Goal: Task Accomplishment & Management: Manage account settings

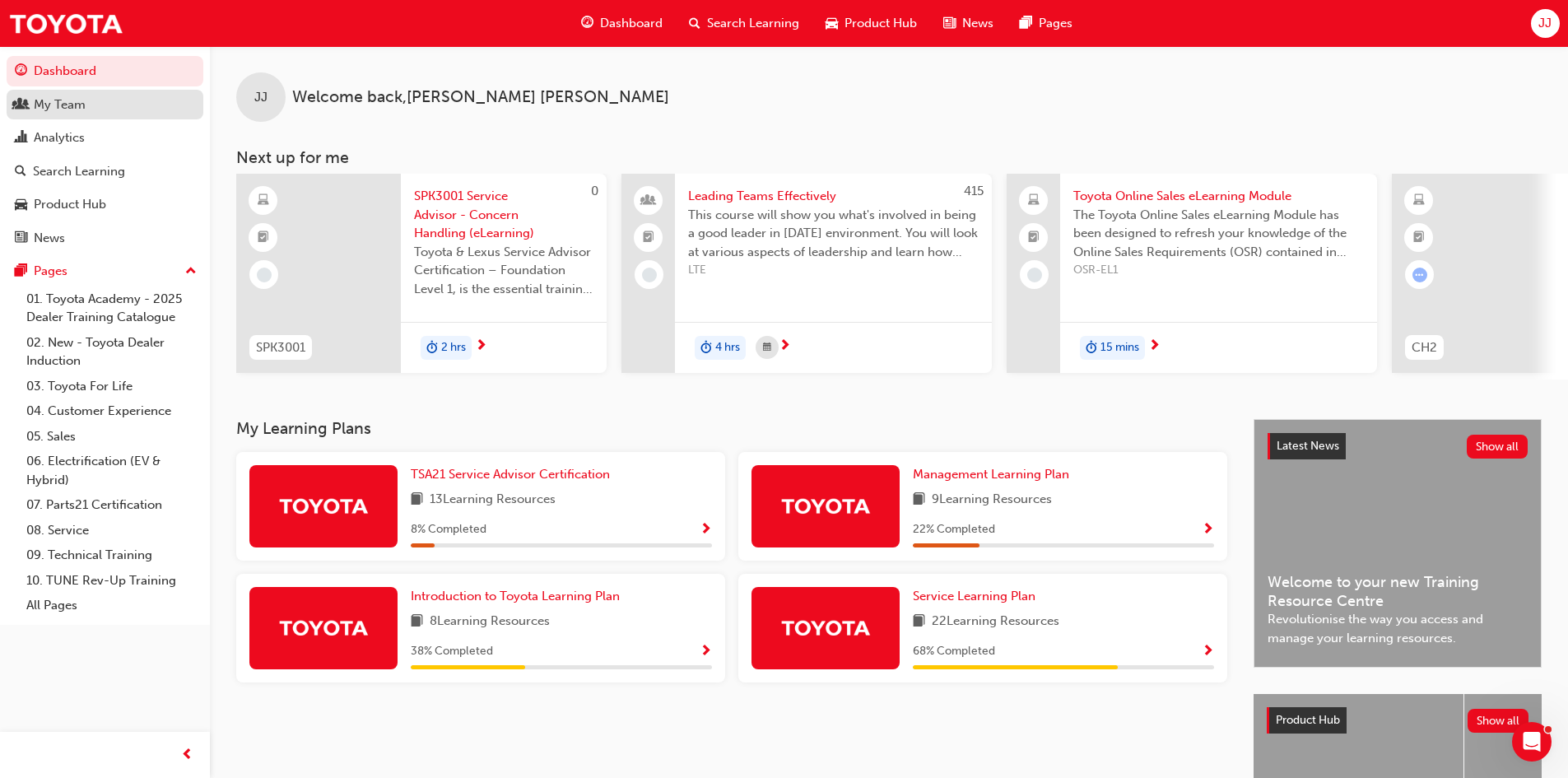
click at [60, 111] on div "My Team" at bounding box center [60, 105] width 52 height 19
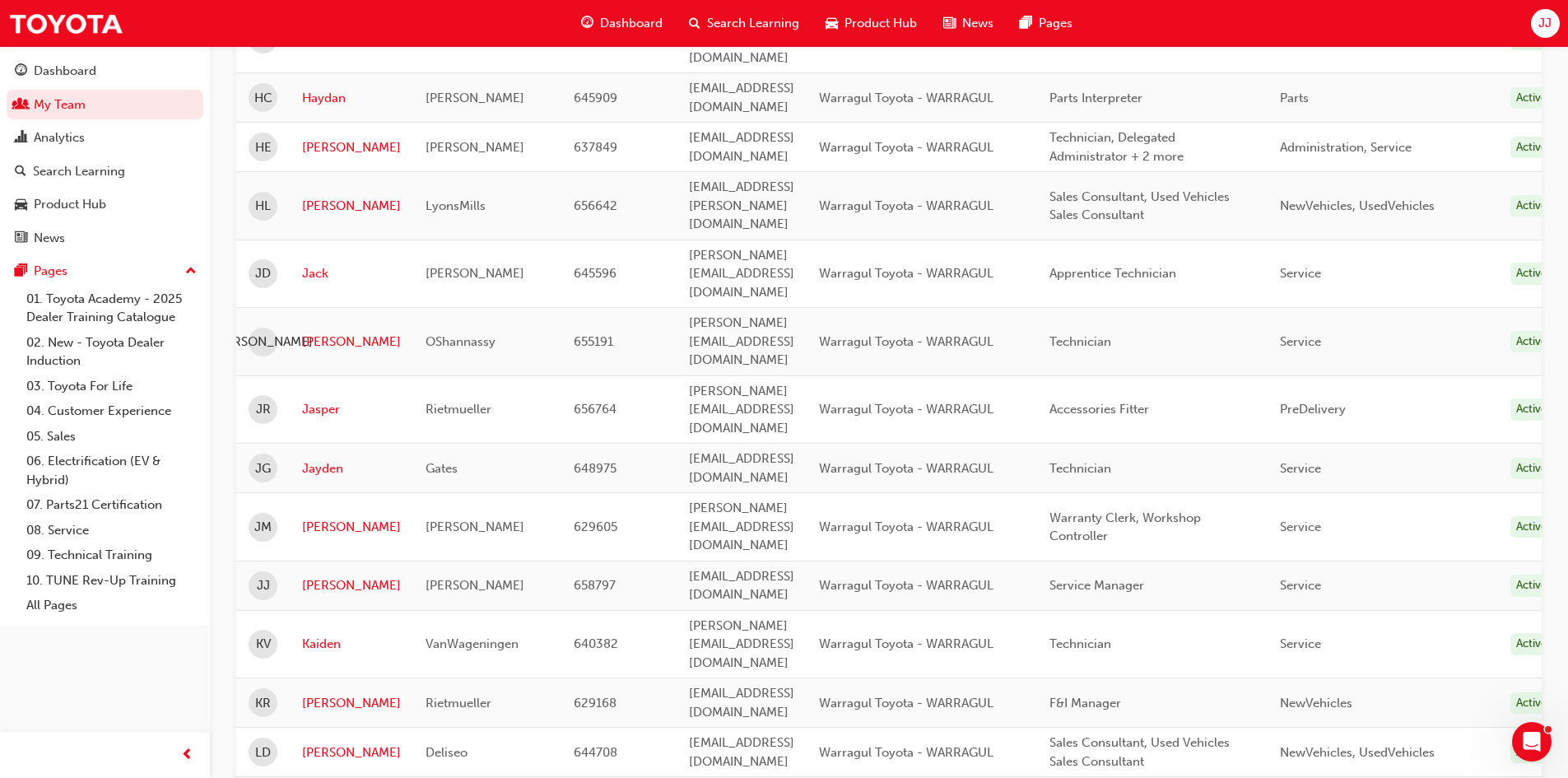
scroll to position [494, 0]
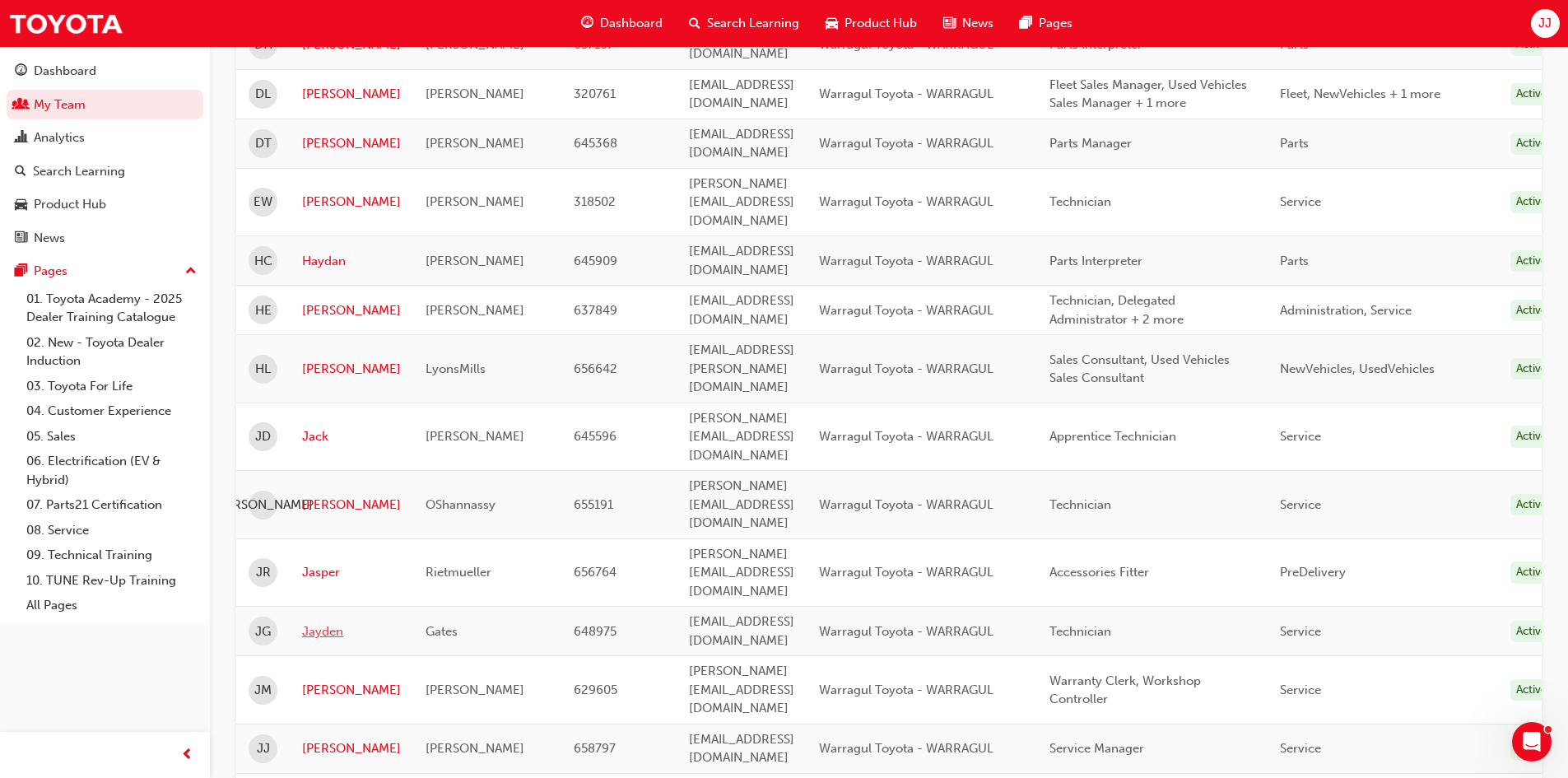
click at [323, 622] on link "Jayden" at bounding box center [351, 631] width 99 height 19
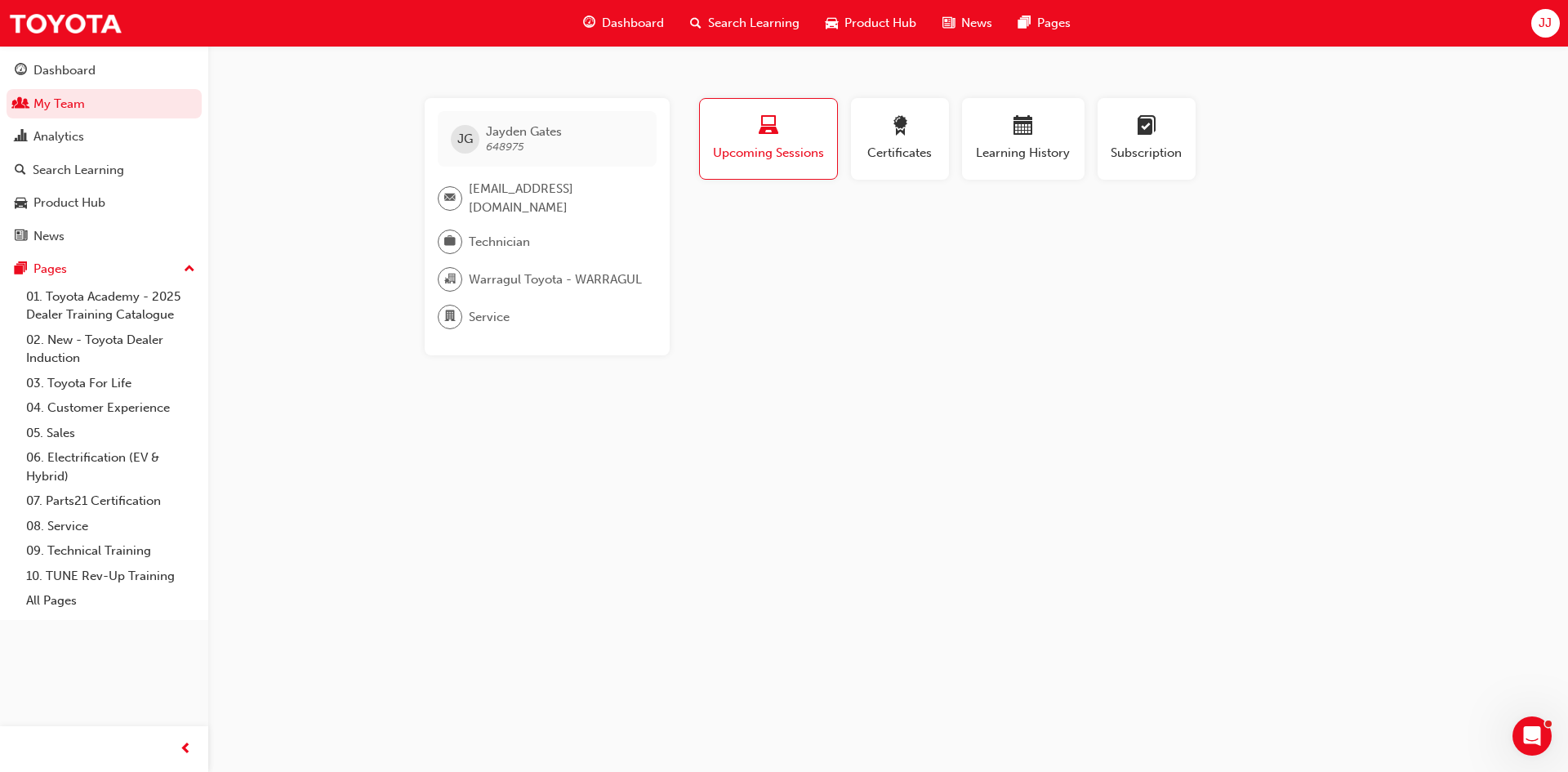
click at [729, 25] on span "Search Learning" at bounding box center [753, 23] width 92 height 19
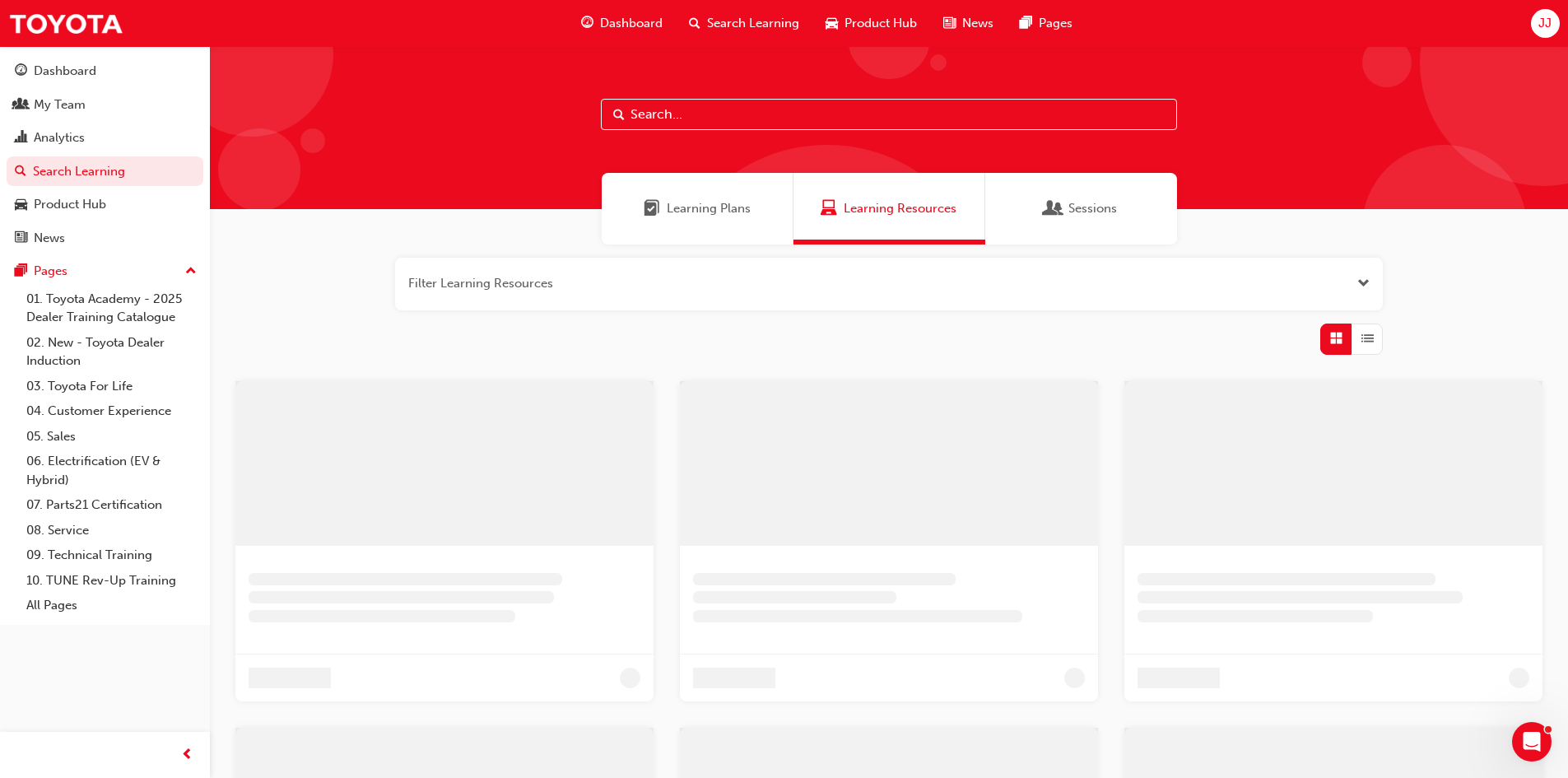
click at [703, 128] on input "text" at bounding box center [889, 115] width 576 height 32
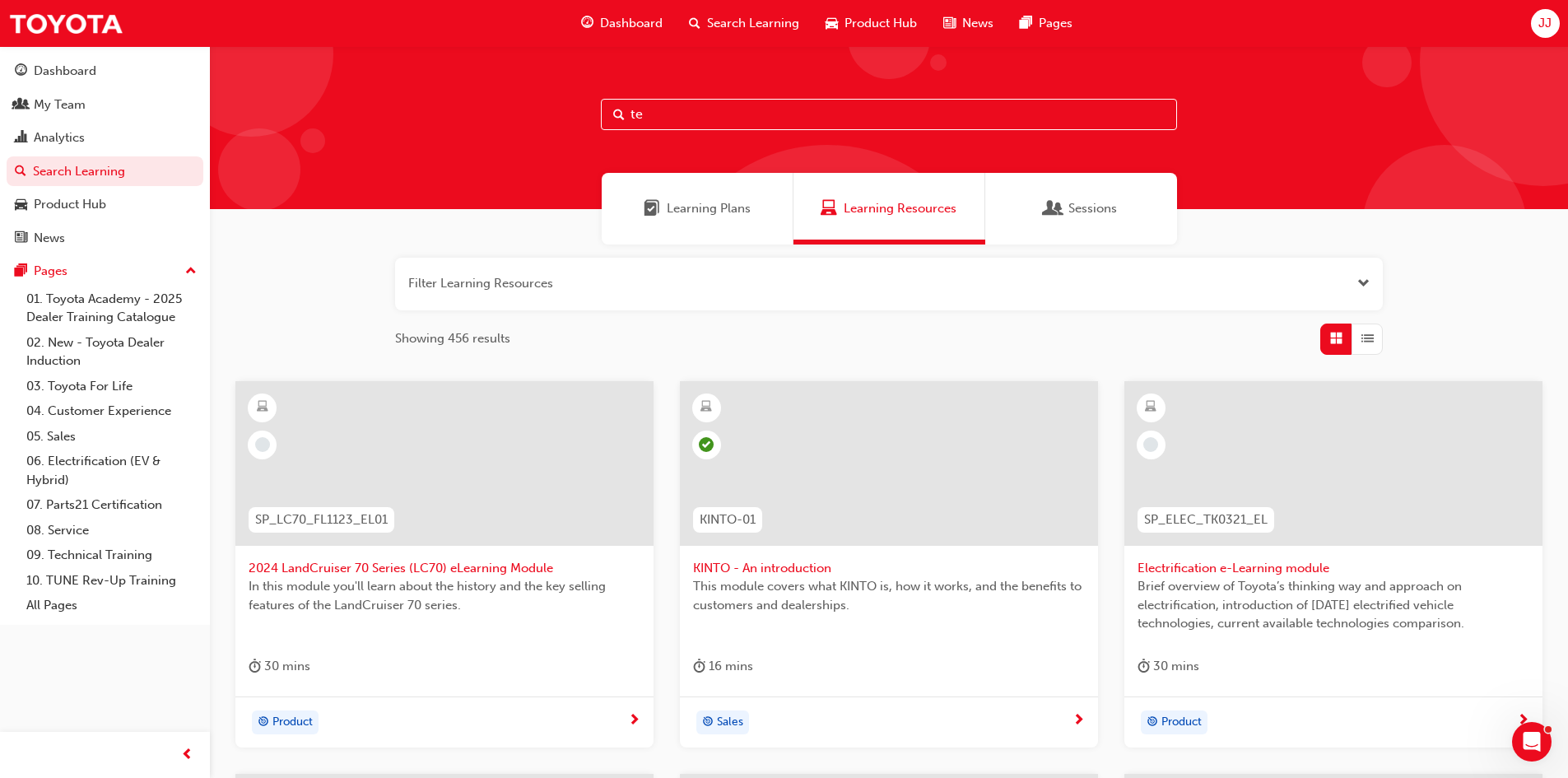
type input "t"
type input "diag"
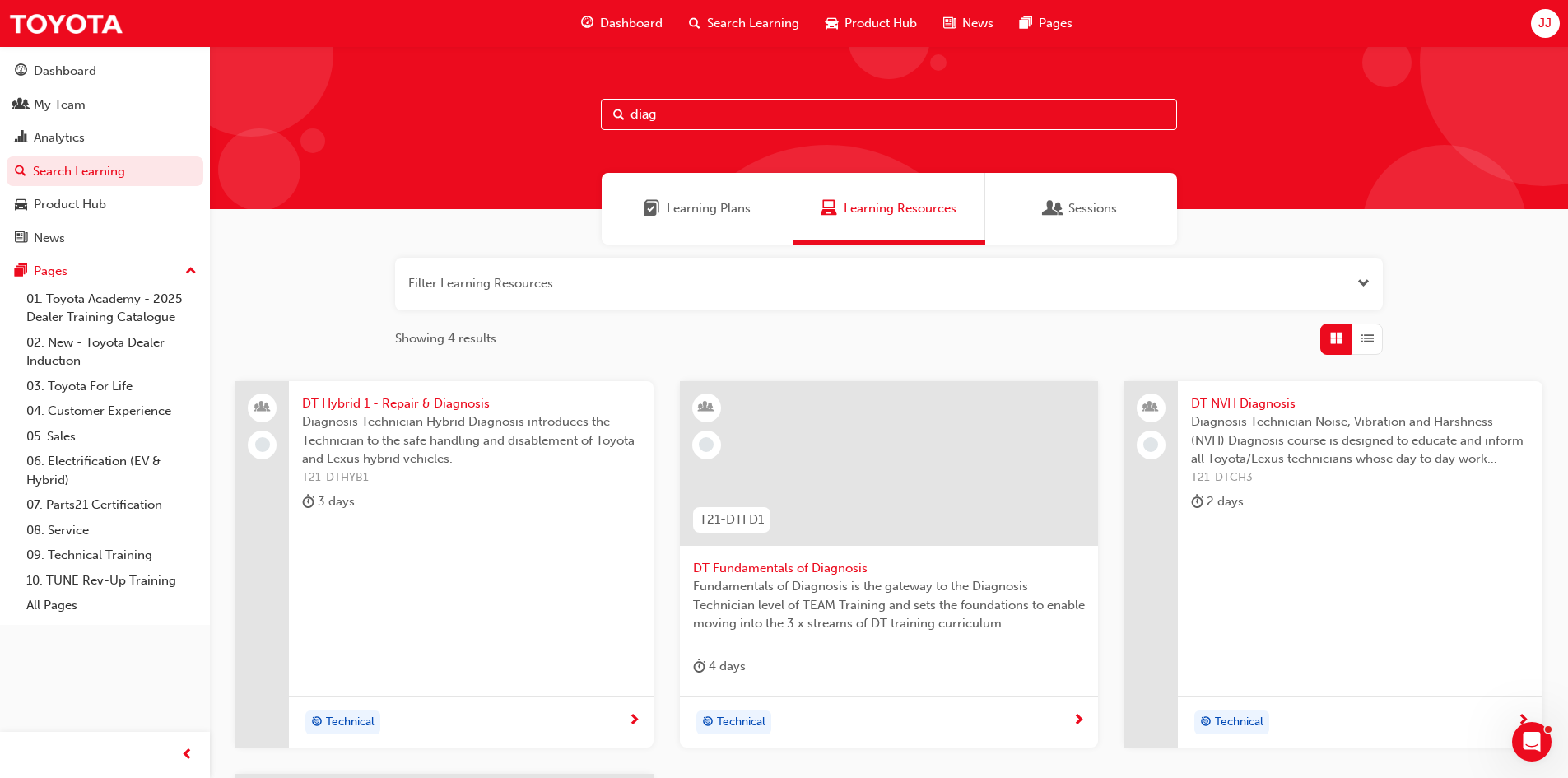
scroll to position [82, 0]
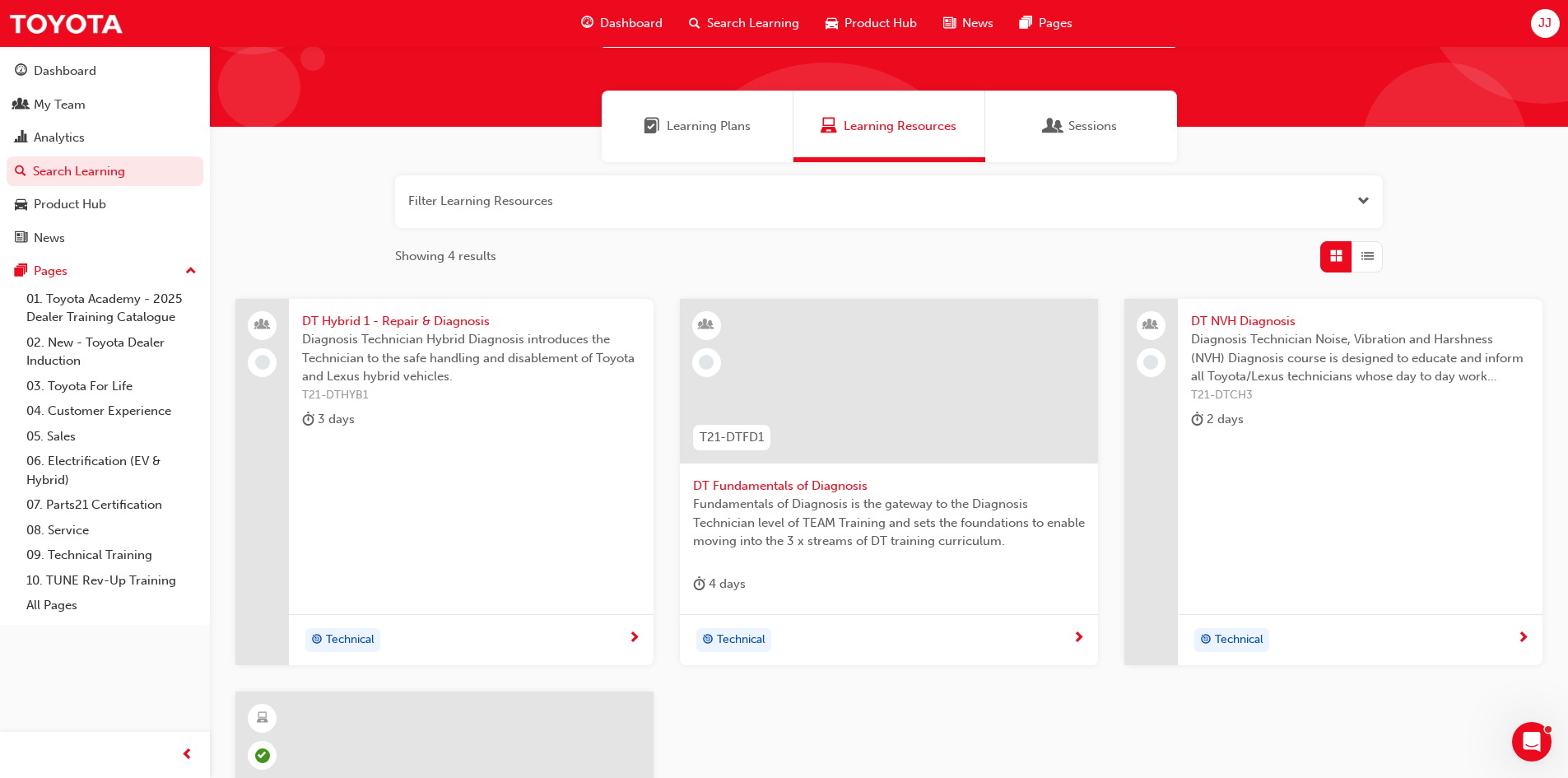
click at [860, 434] on div at bounding box center [889, 381] width 418 height 165
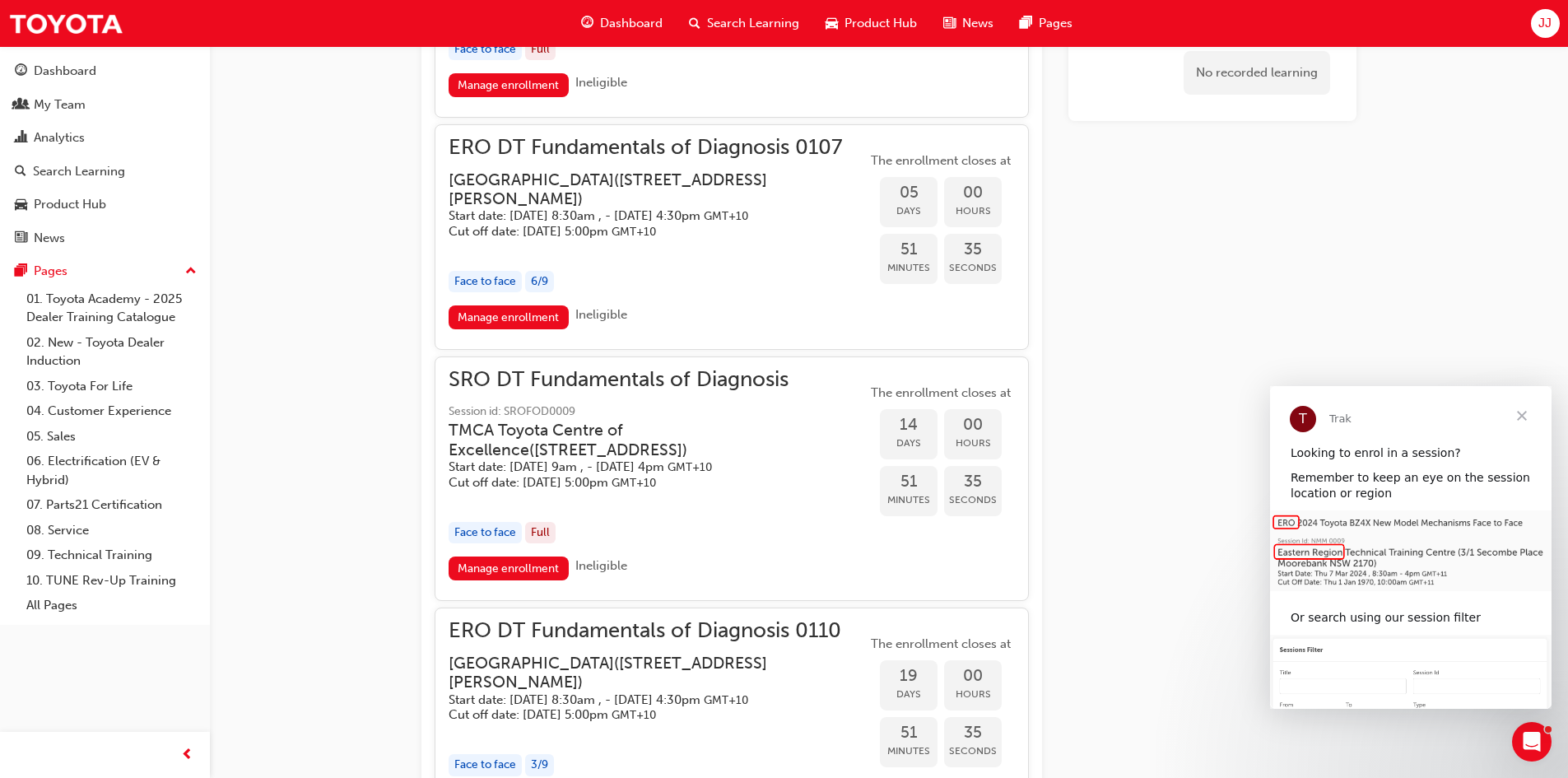
scroll to position [1520, 0]
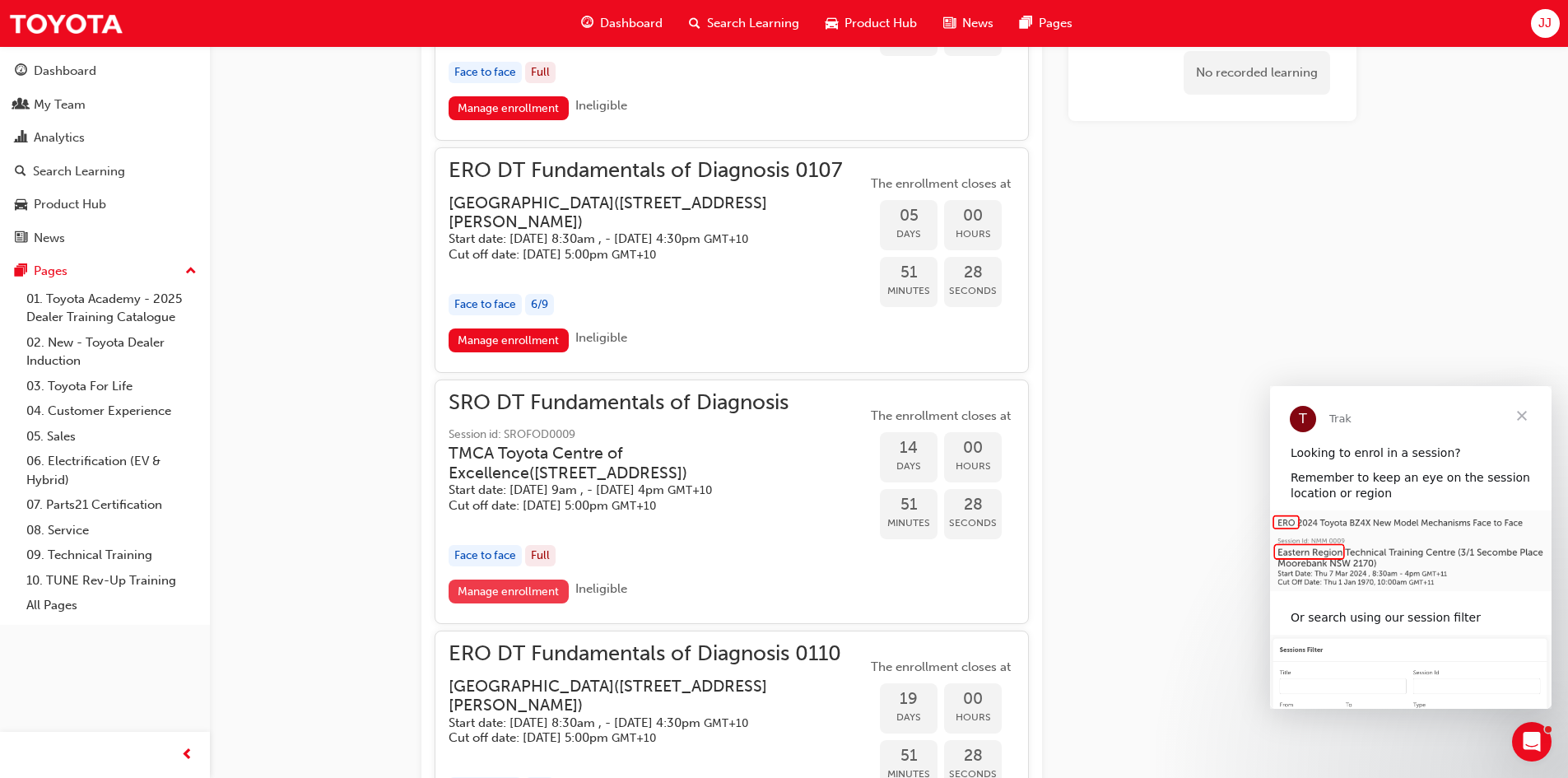
click at [544, 603] on link "Manage enrollment" at bounding box center [509, 591] width 121 height 24
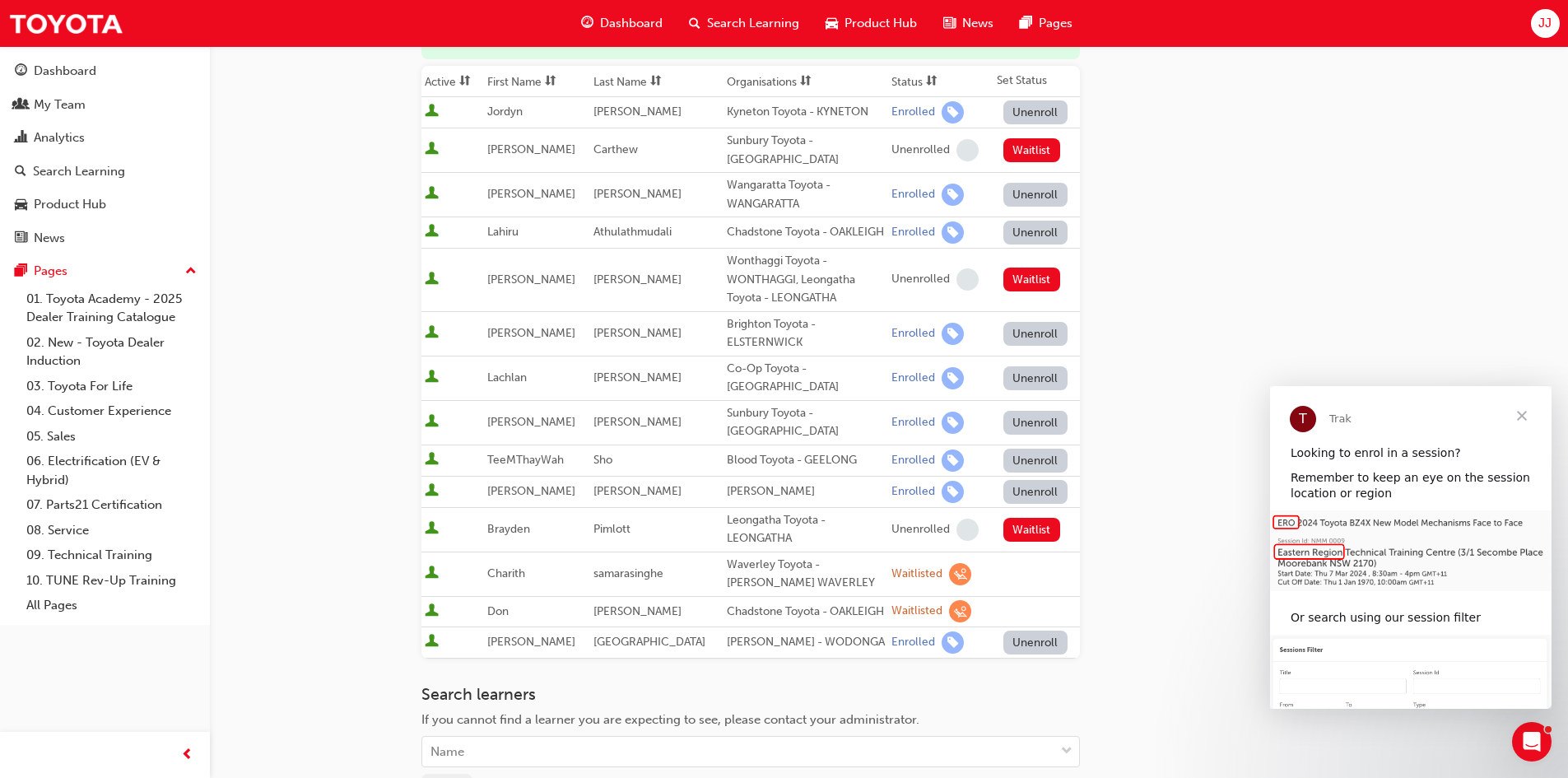
scroll to position [329, 0]
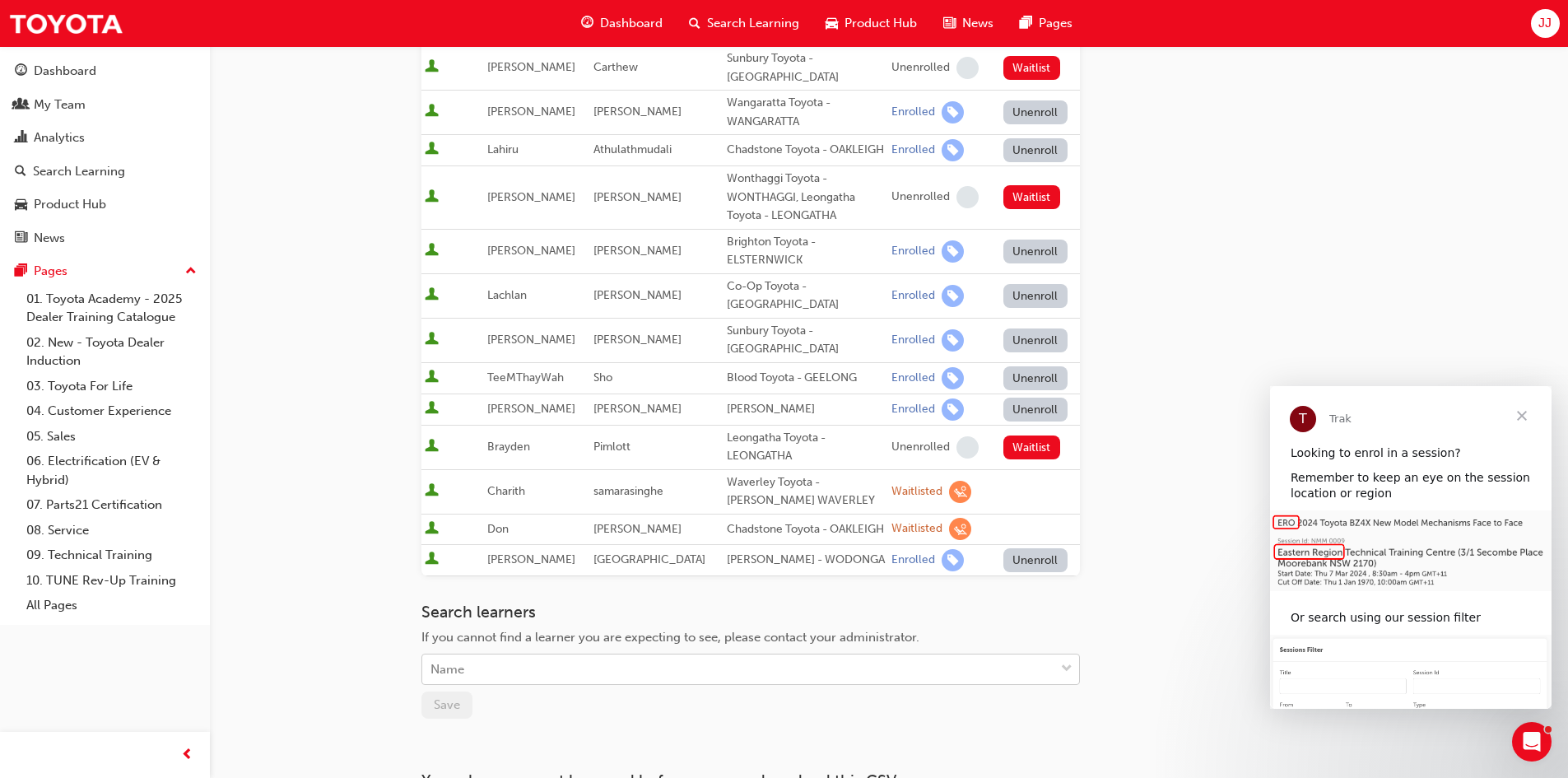
click at [729, 657] on div "Name" at bounding box center [738, 669] width 632 height 29
type input "jayden"
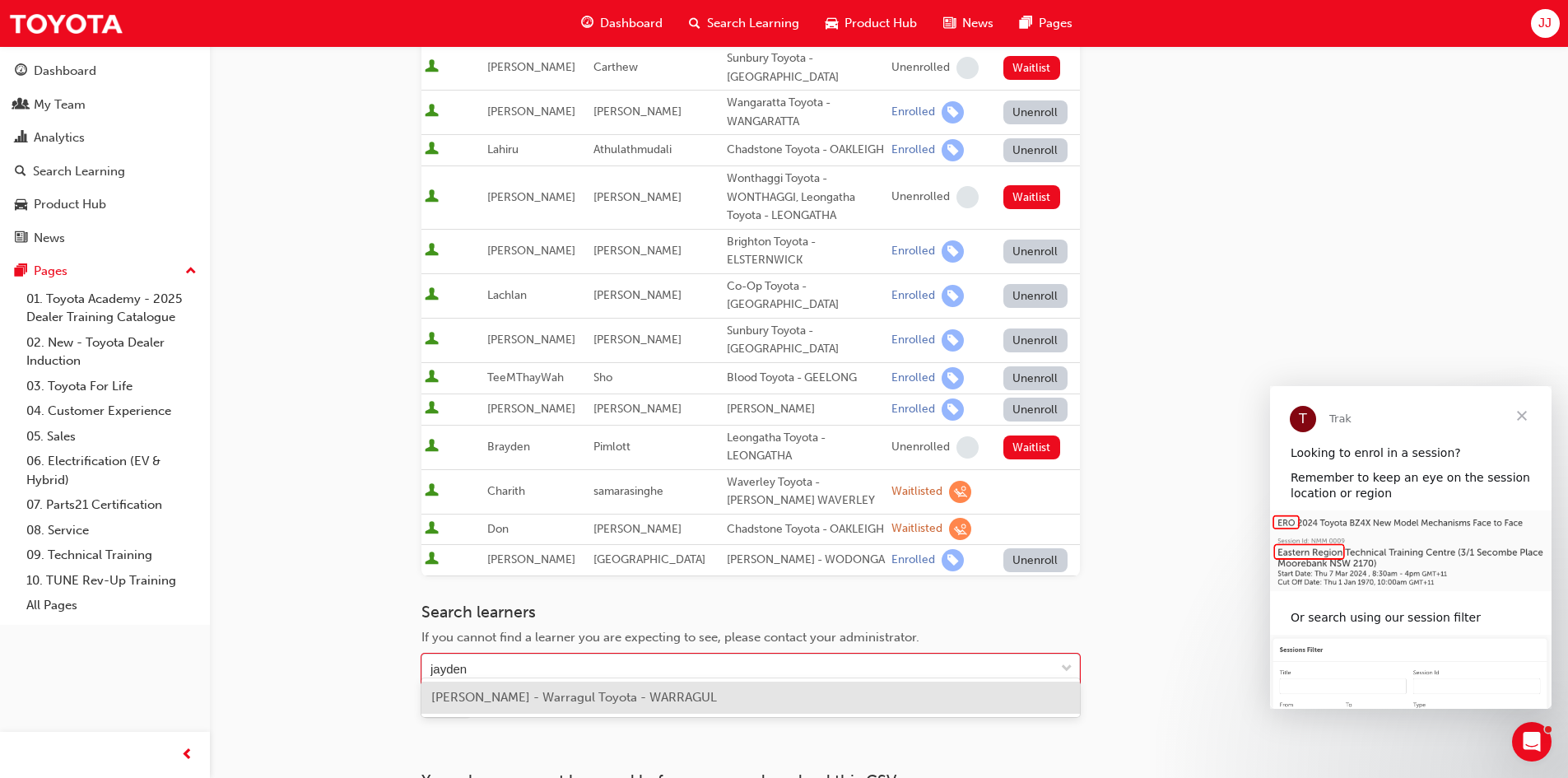
click at [698, 692] on div "[PERSON_NAME] - Warragul Toyota - WARRAGUL" at bounding box center [751, 697] width 658 height 32
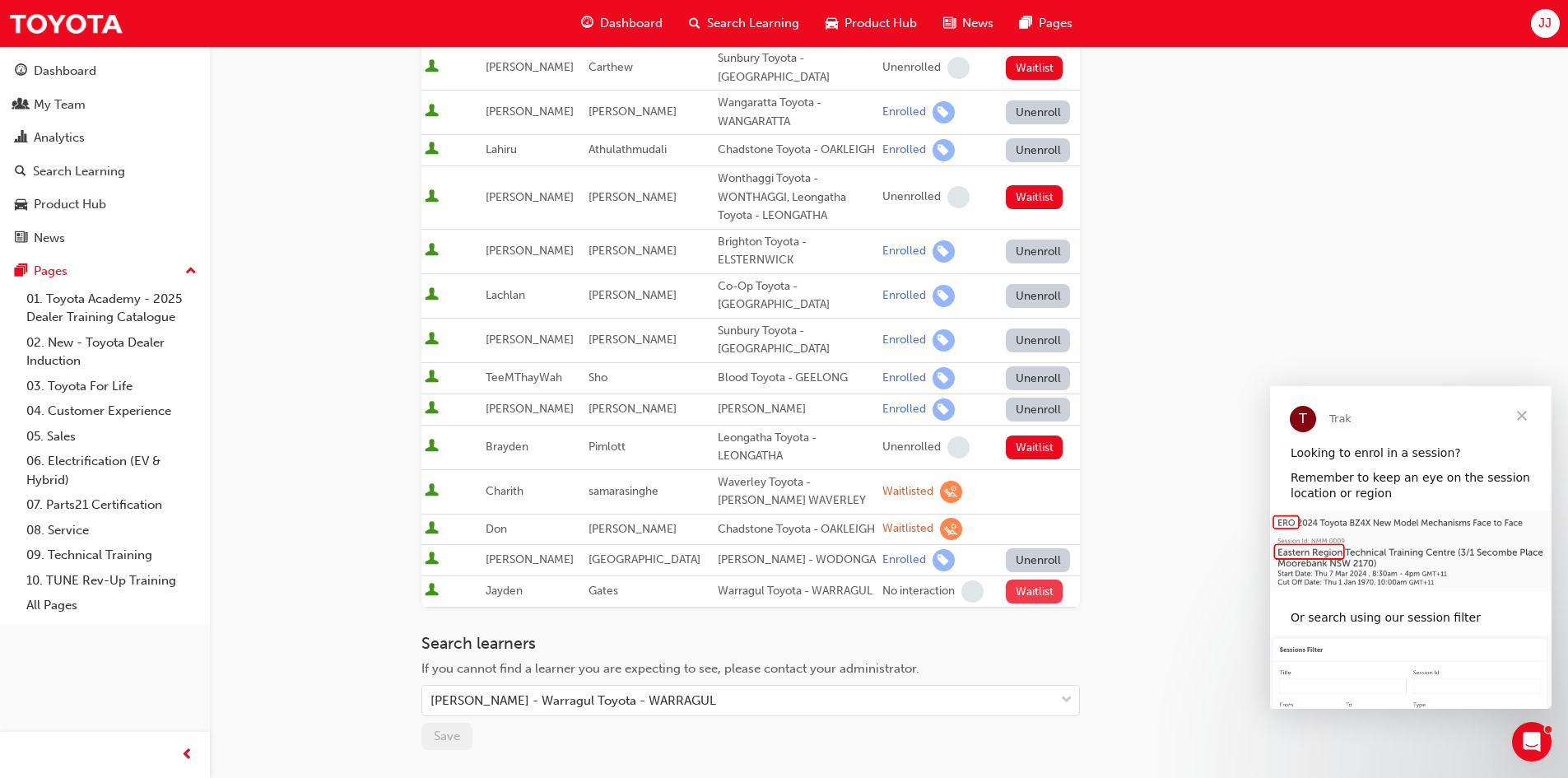
click at [1028, 579] on button "Waitlist" at bounding box center [1034, 591] width 57 height 24
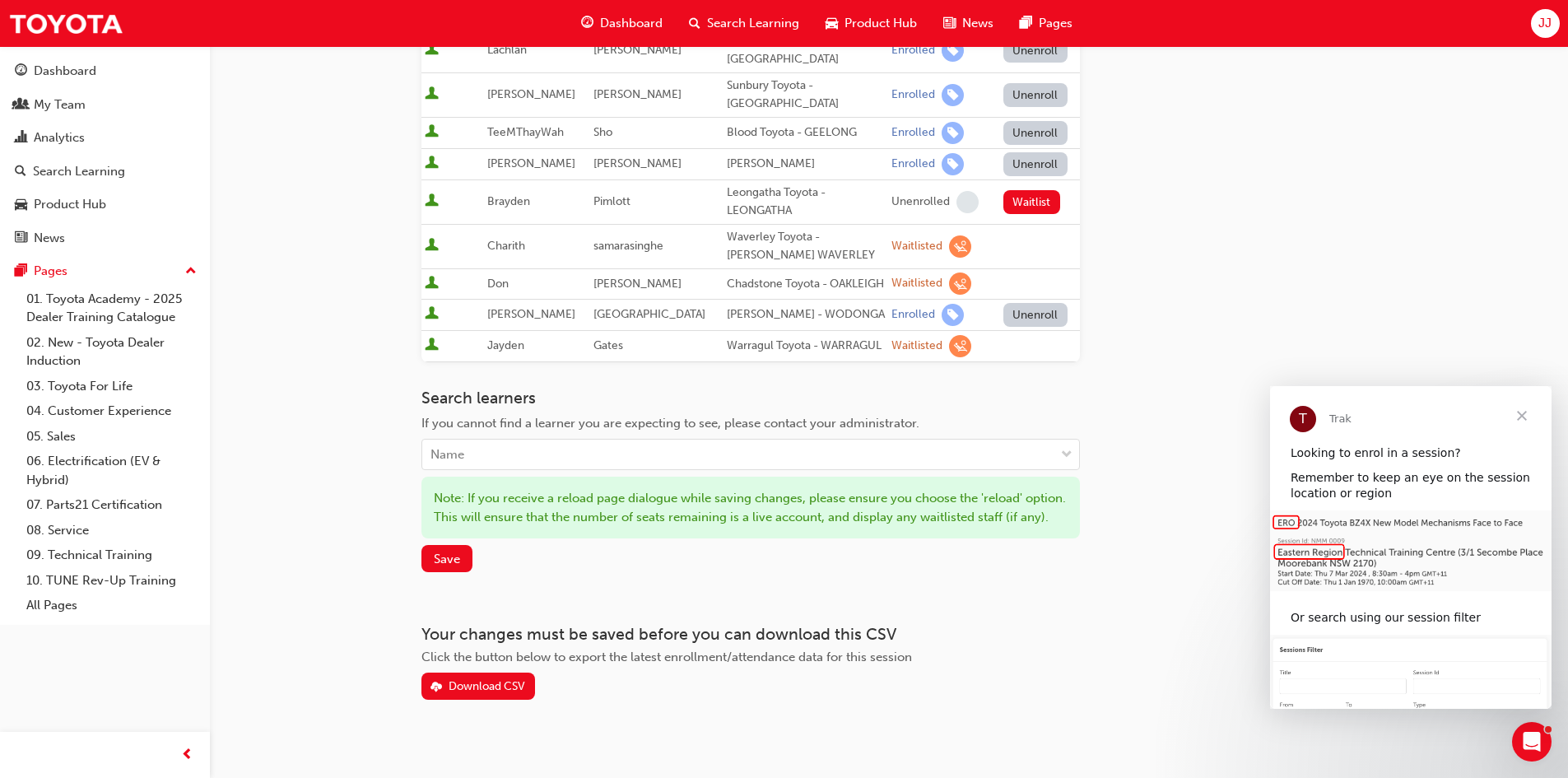
scroll to position [576, 0]
click at [440, 564] on span "Save" at bounding box center [447, 557] width 27 height 15
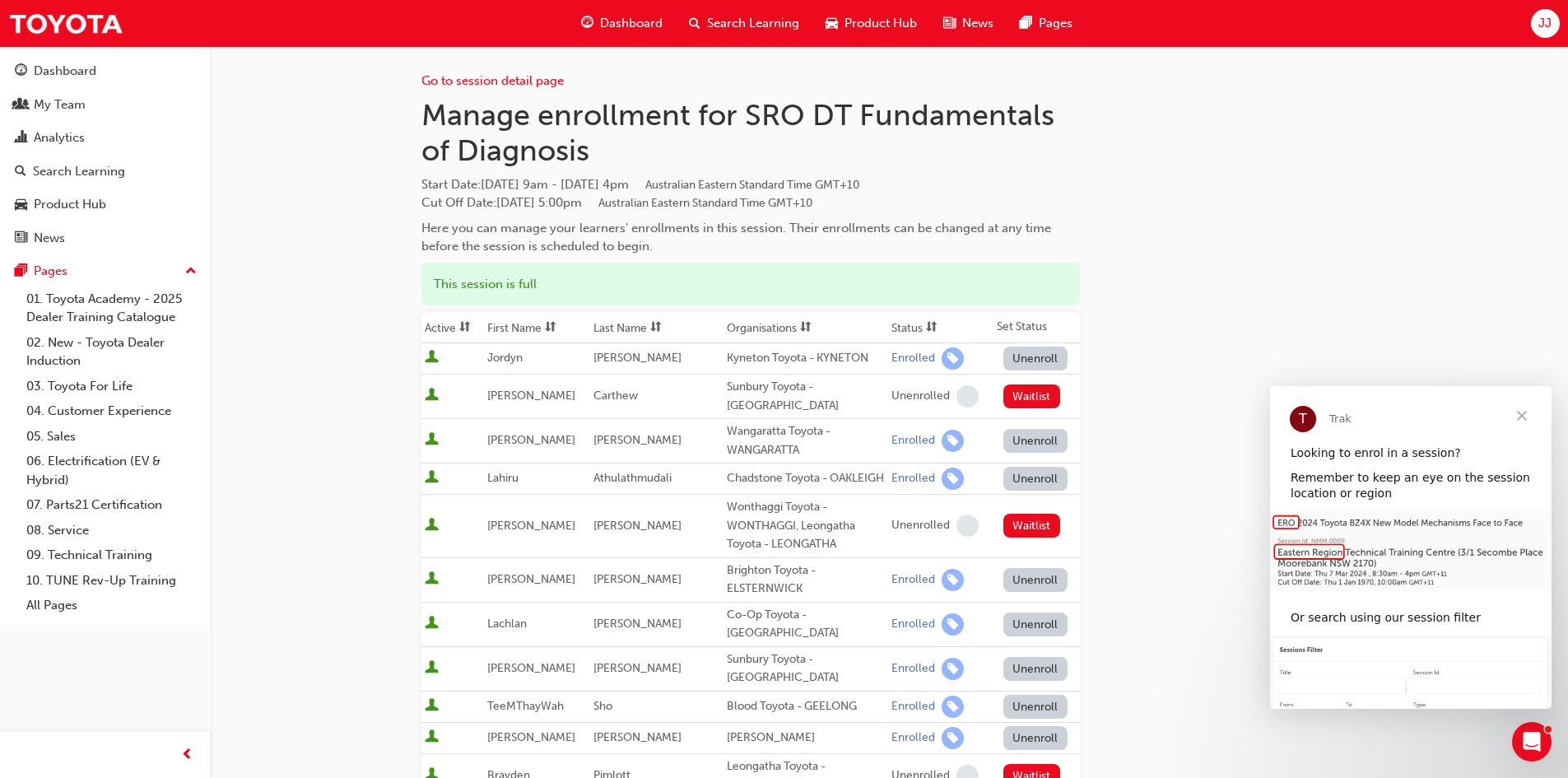
scroll to position [0, 0]
